Goal: Information Seeking & Learning: Learn about a topic

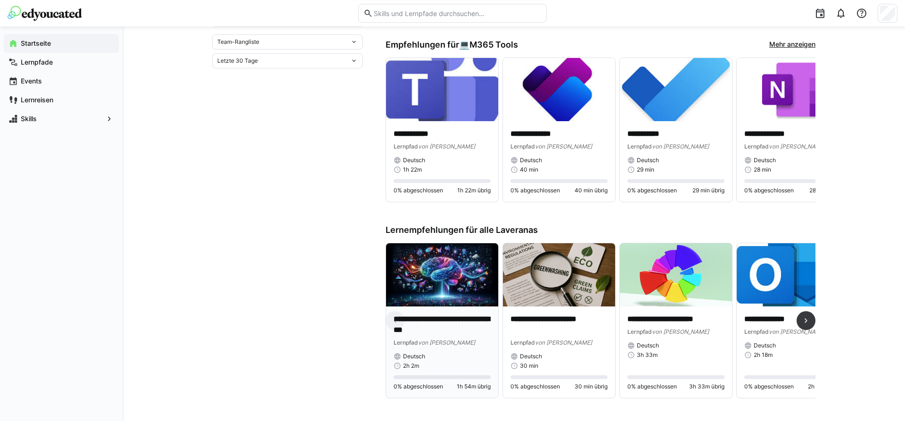
scroll to position [385, 0]
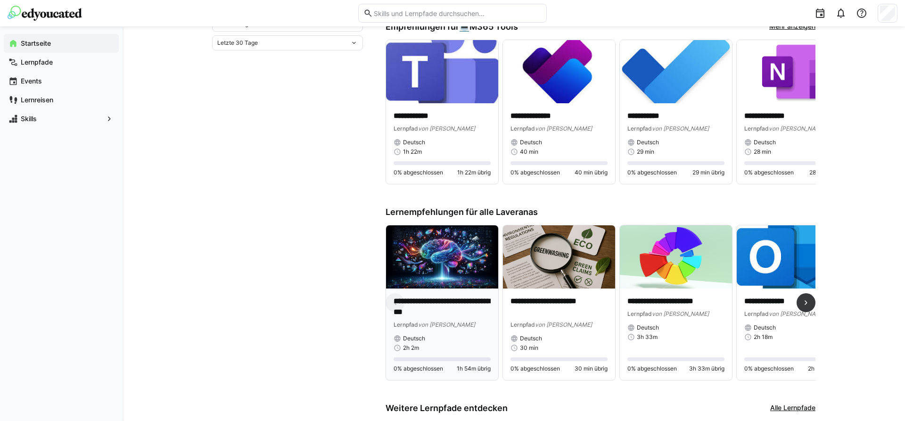
click at [445, 265] on img at bounding box center [442, 256] width 112 height 63
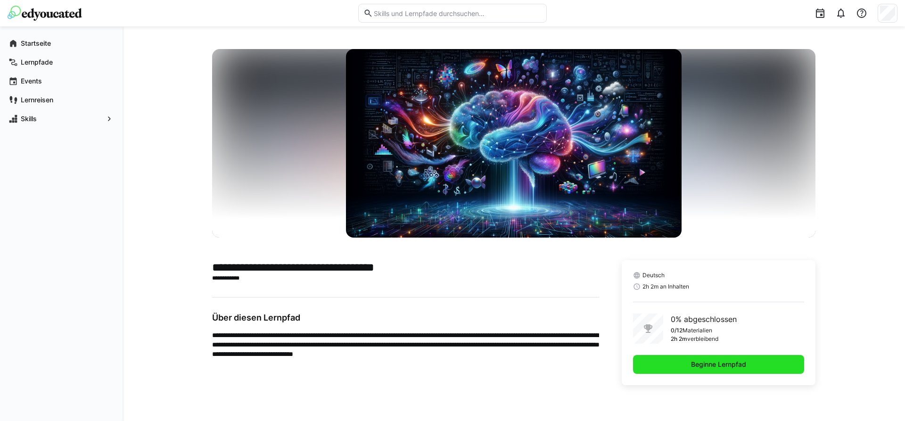
click at [736, 363] on span "Beginne Lernpfad" at bounding box center [719, 364] width 58 height 9
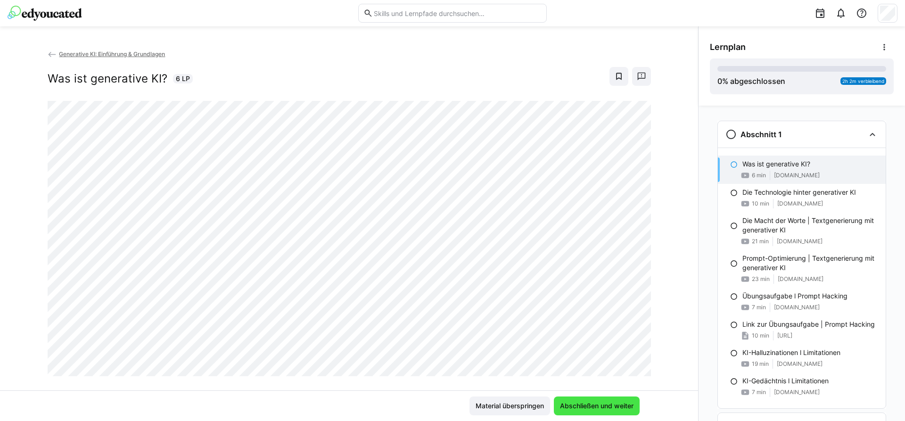
click at [607, 411] on span "Abschließen und weiter" at bounding box center [597, 406] width 86 height 19
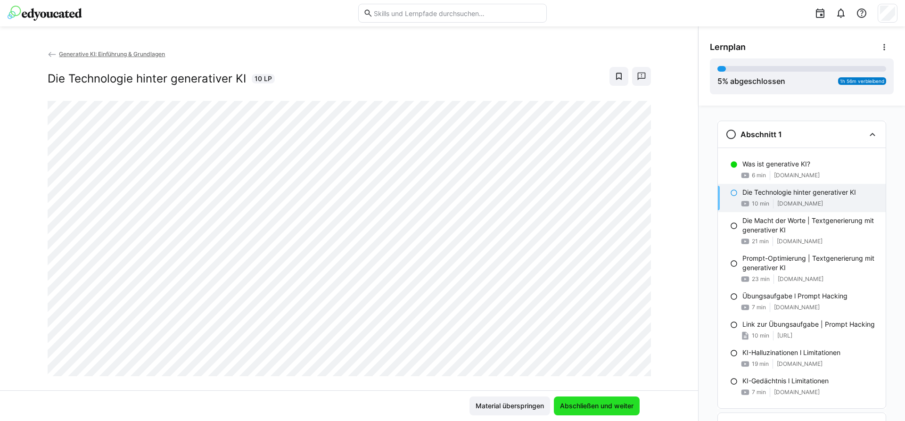
click at [638, 408] on span "Abschließen und weiter" at bounding box center [597, 406] width 86 height 19
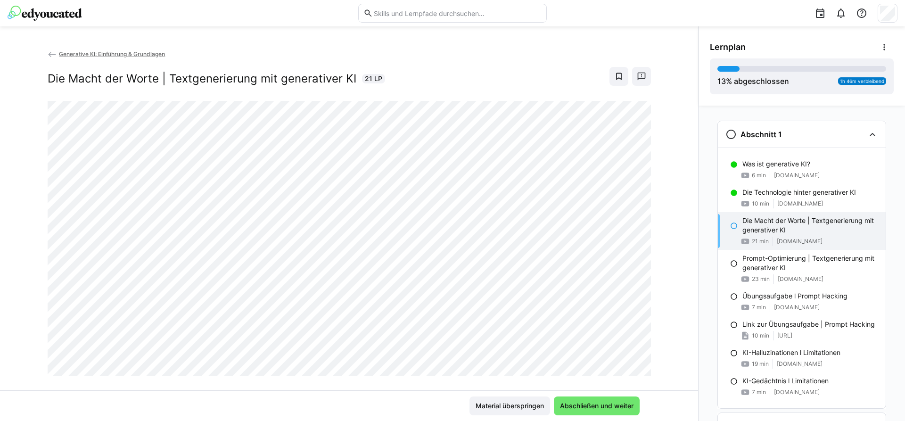
click at [531, 61] on div "Generative KI: Einführung & Grundlagen Die Macht der Worte | Textgenerierung mi…" at bounding box center [350, 75] width 604 height 52
click at [595, 411] on span "Abschließen und weiter" at bounding box center [597, 406] width 86 height 19
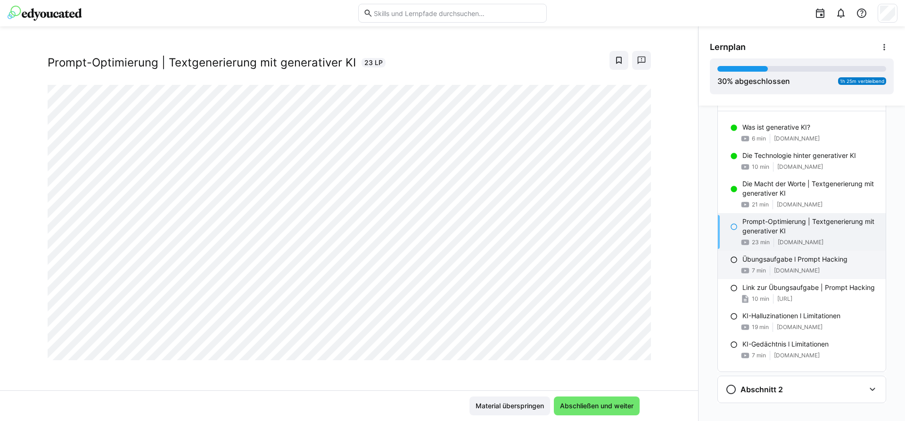
scroll to position [48, 0]
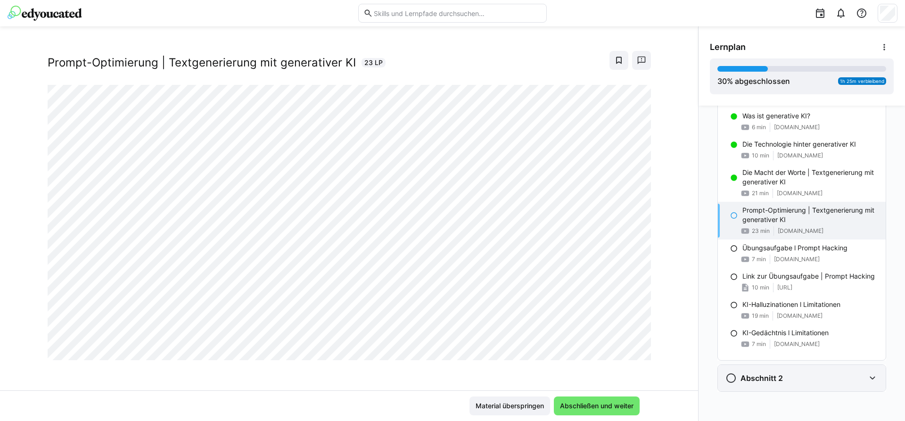
click at [808, 383] on div "Abschnitt 2" at bounding box center [796, 378] width 140 height 11
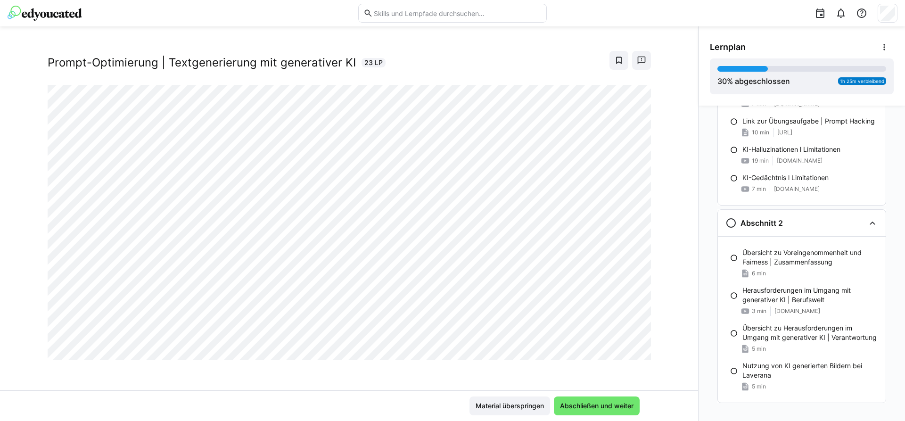
scroll to position [215, 0]
